Goal: Task Accomplishment & Management: Use online tool/utility

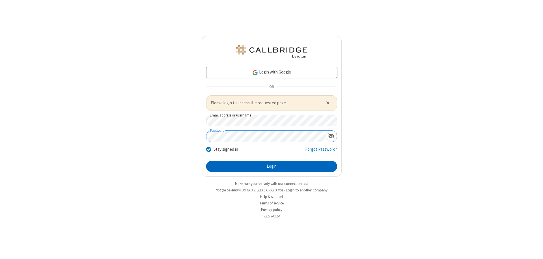
click at [271, 166] on button "Login" at bounding box center [271, 166] width 131 height 11
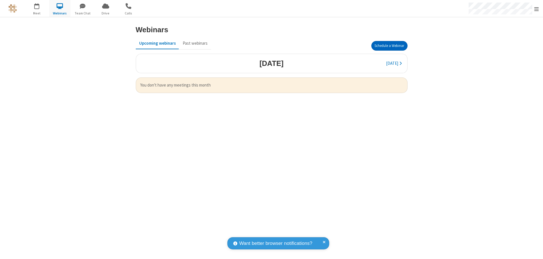
click at [389, 46] on button "Schedule a Webinar" at bounding box center [389, 46] width 36 height 10
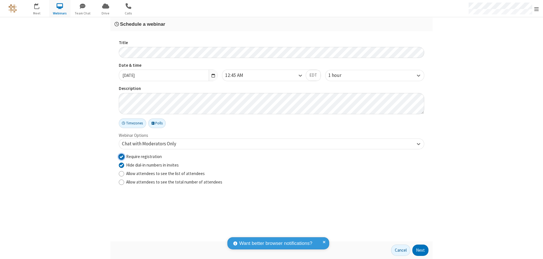
click at [121, 156] on input "Require registration" at bounding box center [121, 157] width 5 height 6
checkbox input "false"
click at [420, 250] on button "Next" at bounding box center [420, 250] width 16 height 11
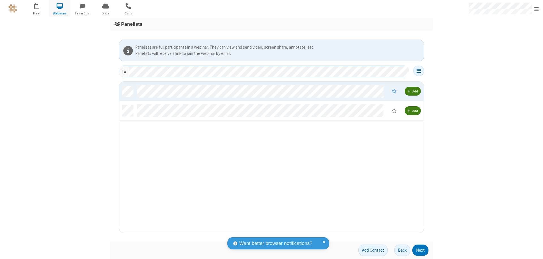
scroll to position [147, 301]
click at [420, 250] on button "Next" at bounding box center [420, 250] width 16 height 11
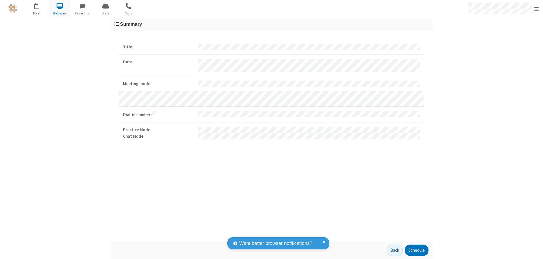
click at [416, 250] on button "Schedule" at bounding box center [417, 250] width 24 height 11
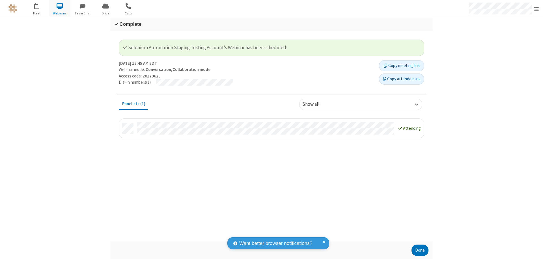
click at [420, 250] on button "Done" at bounding box center [419, 250] width 17 height 11
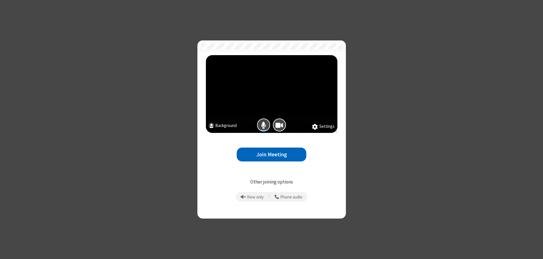
click at [271, 154] on button "Join Meeting" at bounding box center [272, 155] width 70 height 14
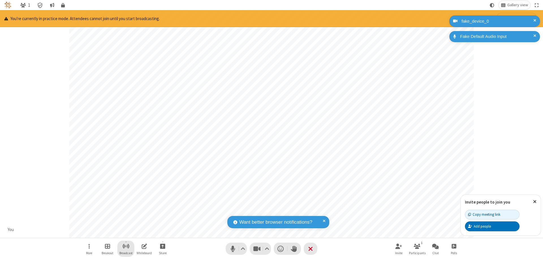
click at [126, 246] on span "Start broadcast" at bounding box center [125, 246] width 7 height 7
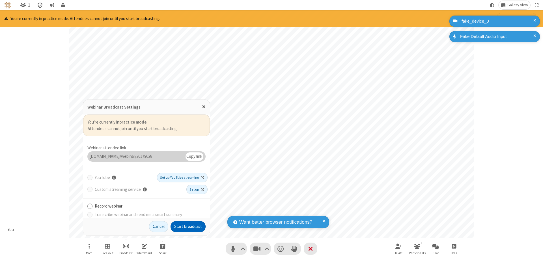
click at [188, 226] on button "Start broadcast" at bounding box center [187, 226] width 35 height 11
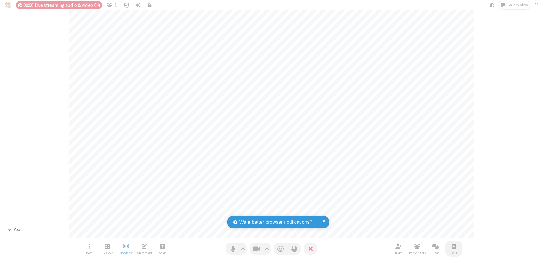
click at [453, 246] on span "Open poll" at bounding box center [454, 246] width 5 height 7
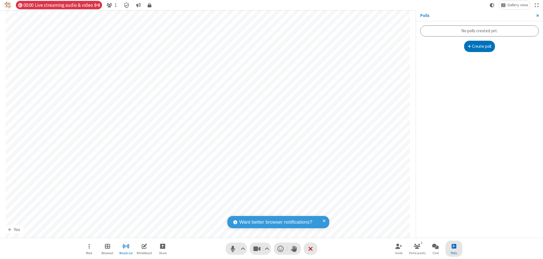
click at [479, 46] on button "Create poll" at bounding box center [479, 46] width 31 height 11
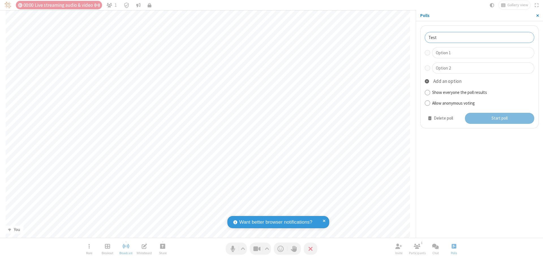
type input "Test"
type input "Yes"
type input "No"
